Goal: Task Accomplishment & Management: Use online tool/utility

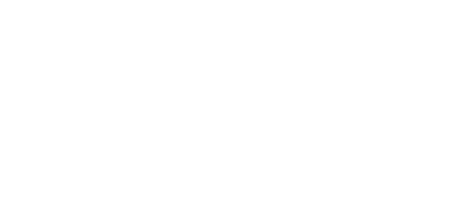
click at [325, 0] on html "We're offline Leave a message" at bounding box center [232, 0] width 464 height 0
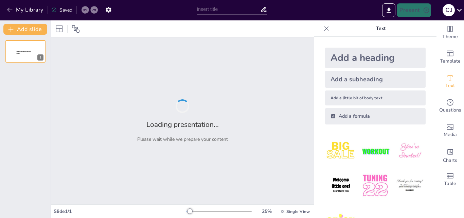
type input "Imported PPTPOZASANITARIA.pptx"
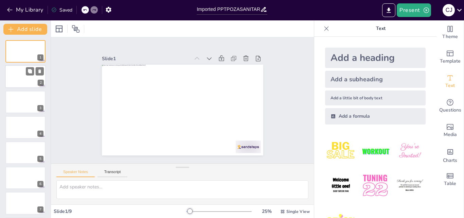
click at [12, 74] on div at bounding box center [25, 76] width 41 height 23
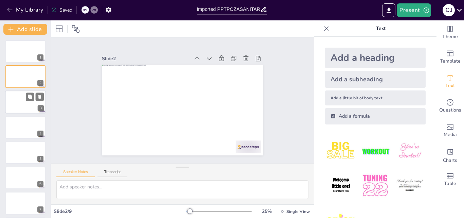
click at [21, 110] on div at bounding box center [25, 101] width 41 height 23
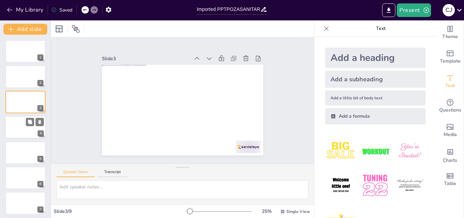
click at [16, 131] on div at bounding box center [25, 126] width 41 height 23
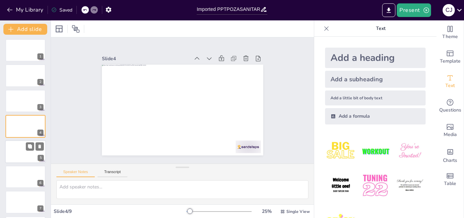
click at [25, 156] on div at bounding box center [25, 151] width 41 height 23
click at [31, 174] on button at bounding box center [30, 171] width 8 height 8
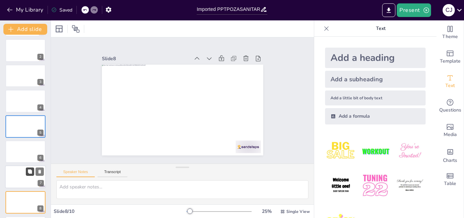
scroll to position [78, 0]
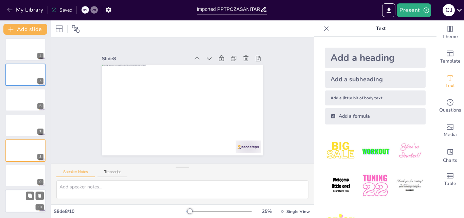
click at [27, 202] on div at bounding box center [25, 200] width 41 height 23
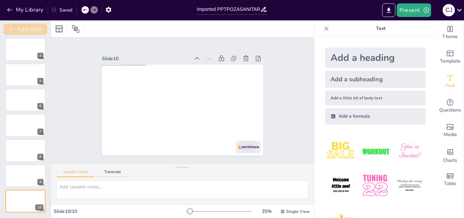
click at [20, 30] on button "Add slide" at bounding box center [25, 29] width 44 height 11
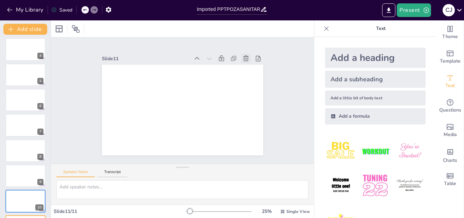
click at [250, 69] on icon at bounding box center [253, 72] width 6 height 6
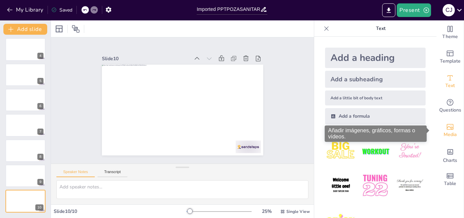
click at [446, 127] on icon "Add images, graphics, shapes or video" at bounding box center [449, 127] width 7 height 6
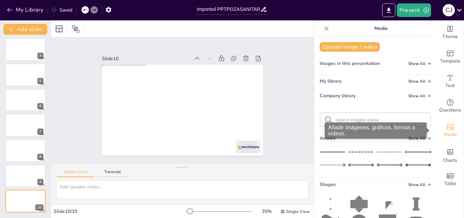
click at [446, 127] on icon "Add images, graphics, shapes or video" at bounding box center [449, 127] width 7 height 6
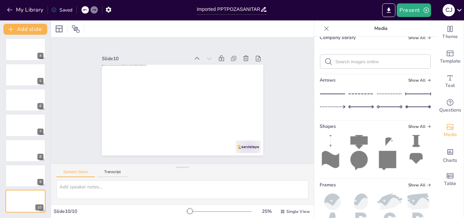
scroll to position [0, 0]
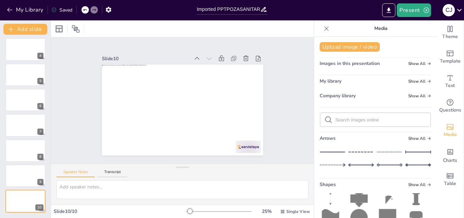
click at [324, 28] on icon at bounding box center [326, 28] width 4 height 4
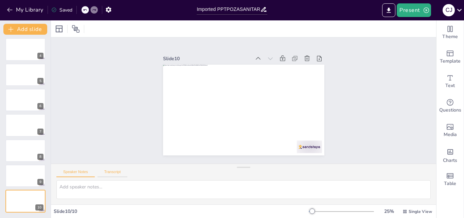
click at [114, 174] on button "Transcript" at bounding box center [112, 172] width 30 height 7
click at [81, 170] on button "Speaker Notes" at bounding box center [75, 172] width 38 height 7
click at [415, 14] on button "Present" at bounding box center [414, 10] width 34 height 14
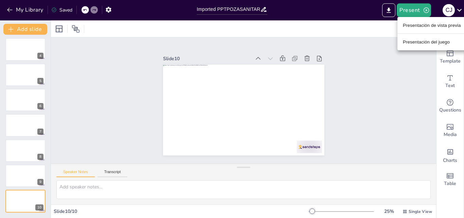
click at [112, 12] on div at bounding box center [232, 109] width 464 height 218
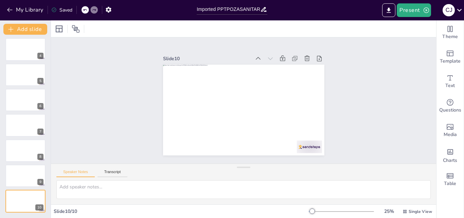
click at [109, 8] on icon "button" at bounding box center [108, 10] width 5 height 6
click at [107, 11] on icon "button" at bounding box center [108, 10] width 5 height 6
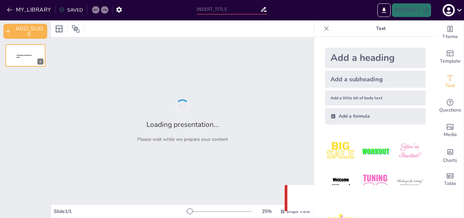
type input "Imported PPTPOZASANITARIA.pptx"
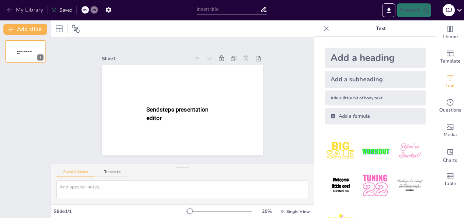
click at [9, 6] on icon "button" at bounding box center [9, 9] width 7 height 7
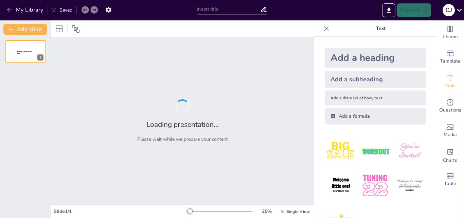
type input "Impacto Ambiental y Sanitario de la [GEOGRAPHIC_DATA] y Tacho Ecológico"
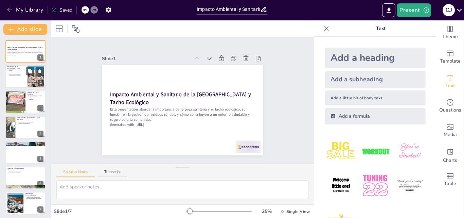
click at [27, 81] on div at bounding box center [25, 76] width 41 height 23
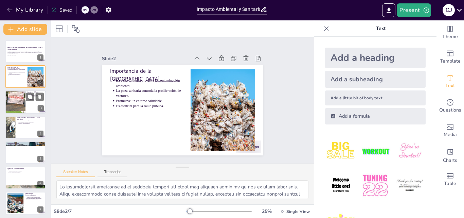
click at [18, 106] on div at bounding box center [15, 101] width 35 height 23
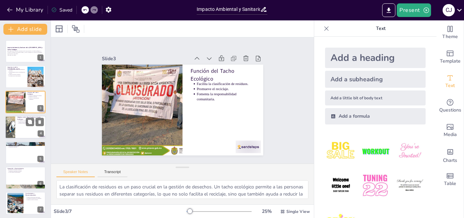
click at [39, 128] on div at bounding box center [25, 126] width 41 height 23
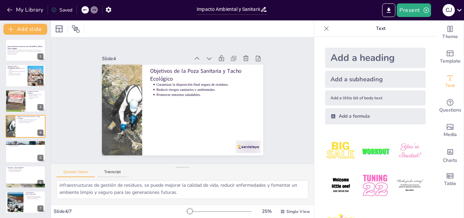
scroll to position [2, 0]
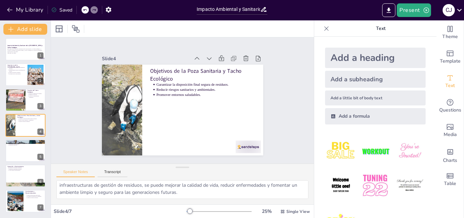
click at [21, 189] on div "Impacto Ambiental y Sanitario de la Poza Sanitaria y Tacho Ecológico Esta prese…" at bounding box center [25, 125] width 51 height 174
click at [27, 209] on div at bounding box center [25, 200] width 41 height 23
type textarea "La implementación [PERSON_NAME] sanitarias en zonas rurales es una respuesta ef…"
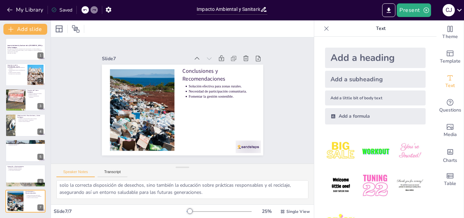
click at [342, 154] on img at bounding box center [341, 151] width 32 height 32
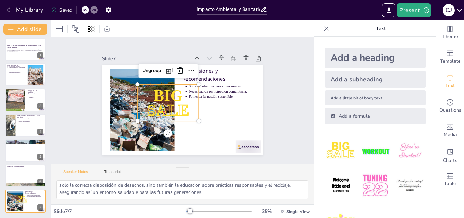
click at [161, 82] on p "BIG" at bounding box center [179, 85] width 50 height 65
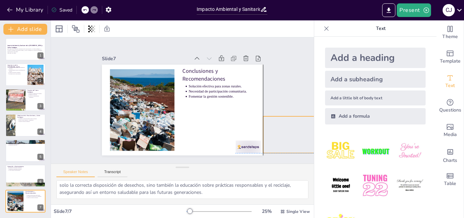
drag, startPoint x: 161, startPoint y: 82, endPoint x: 292, endPoint y: 119, distance: 136.3
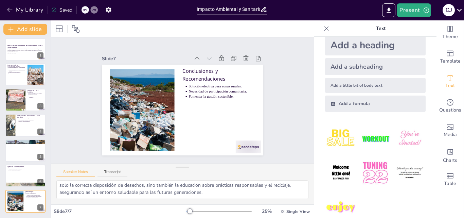
scroll to position [0, 0]
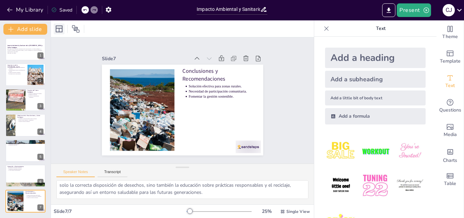
click at [61, 32] on icon at bounding box center [59, 28] width 7 height 7
click at [77, 26] on icon at bounding box center [76, 29] width 8 height 8
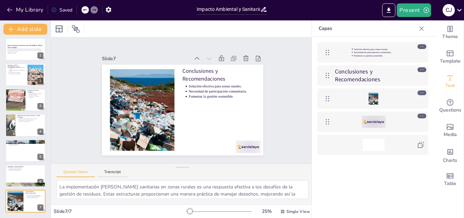
click at [114, 178] on div "Speaker Notes Transcript" at bounding box center [182, 172] width 263 height 16
click at [113, 171] on button "Transcript" at bounding box center [112, 172] width 30 height 7
click at [423, 30] on icon at bounding box center [421, 28] width 7 height 7
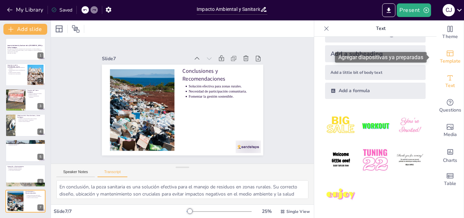
click at [449, 59] on span "Template" at bounding box center [450, 60] width 21 height 7
